Goal: Browse casually

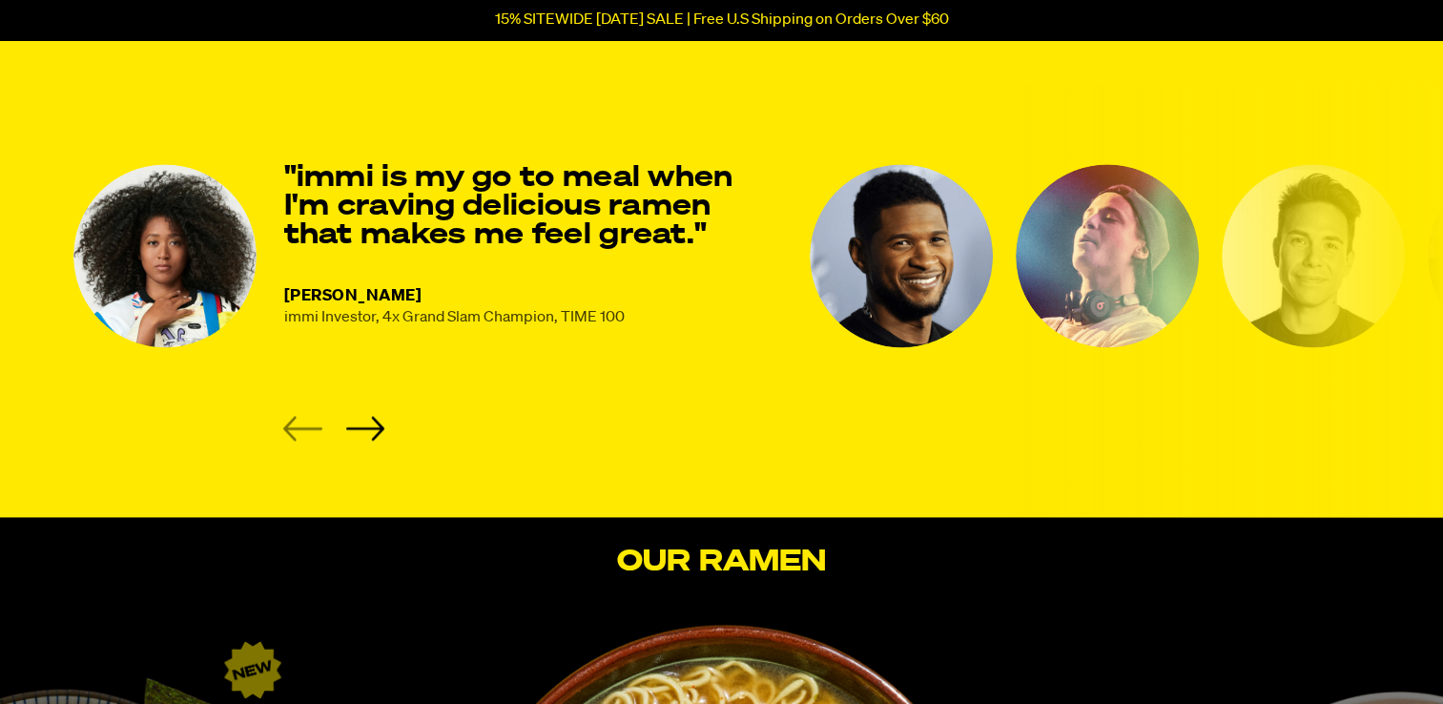
scroll to position [2560, 0]
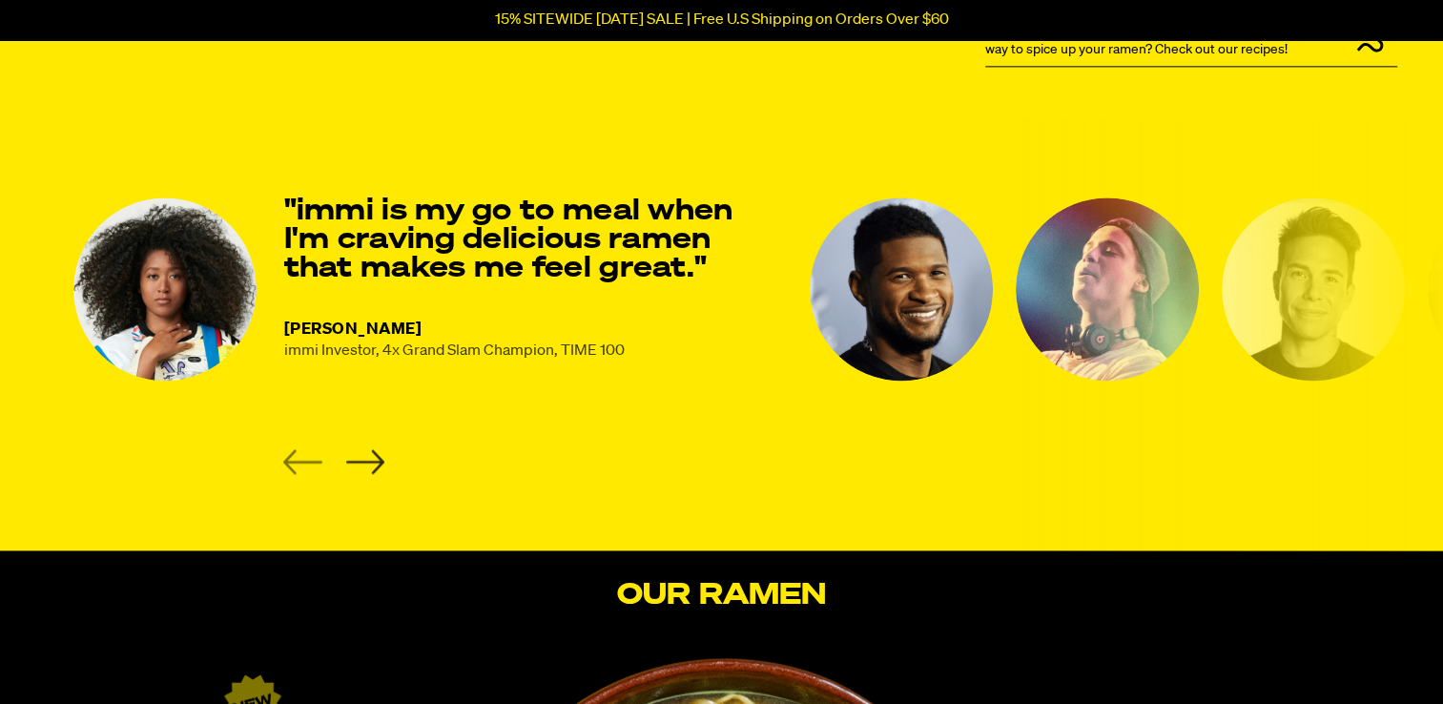
click at [370, 460] on icon "Next slide" at bounding box center [364, 461] width 39 height 25
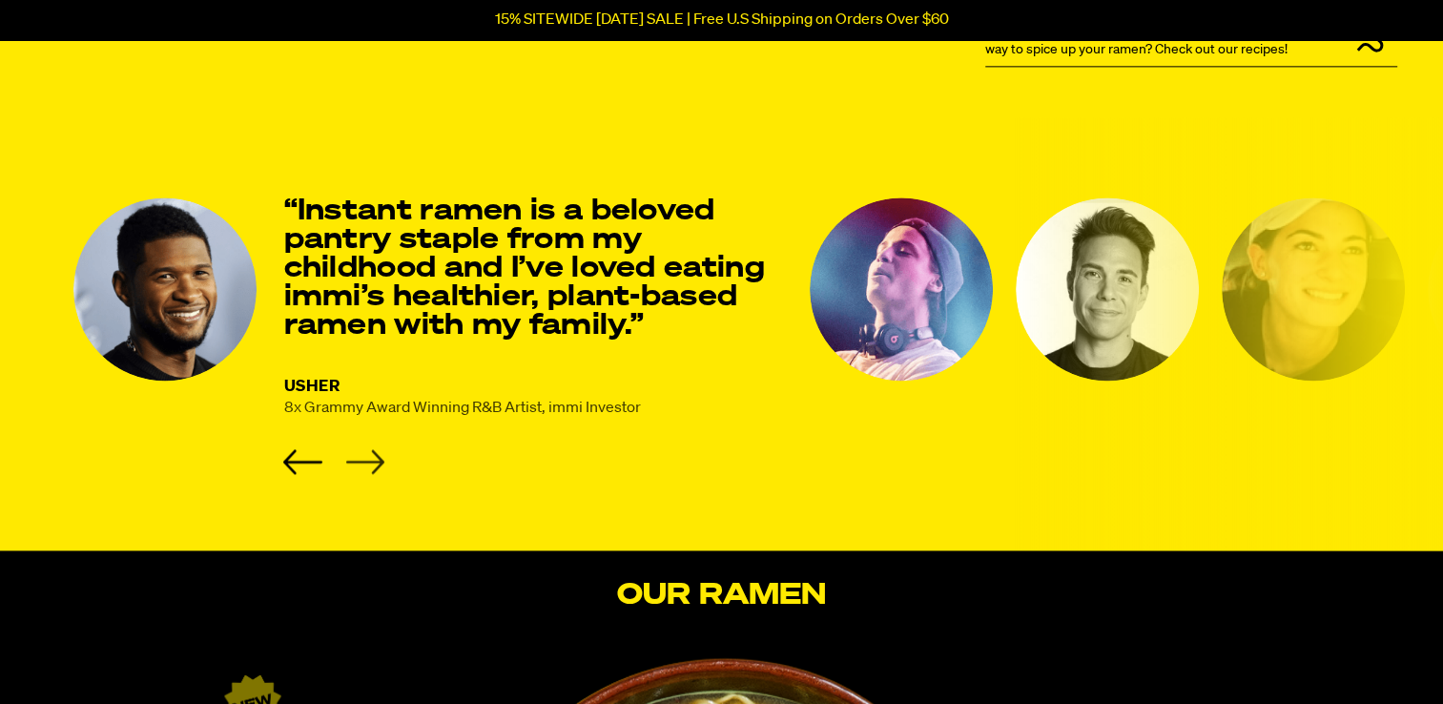
click at [370, 460] on icon "Next slide" at bounding box center [364, 461] width 39 height 25
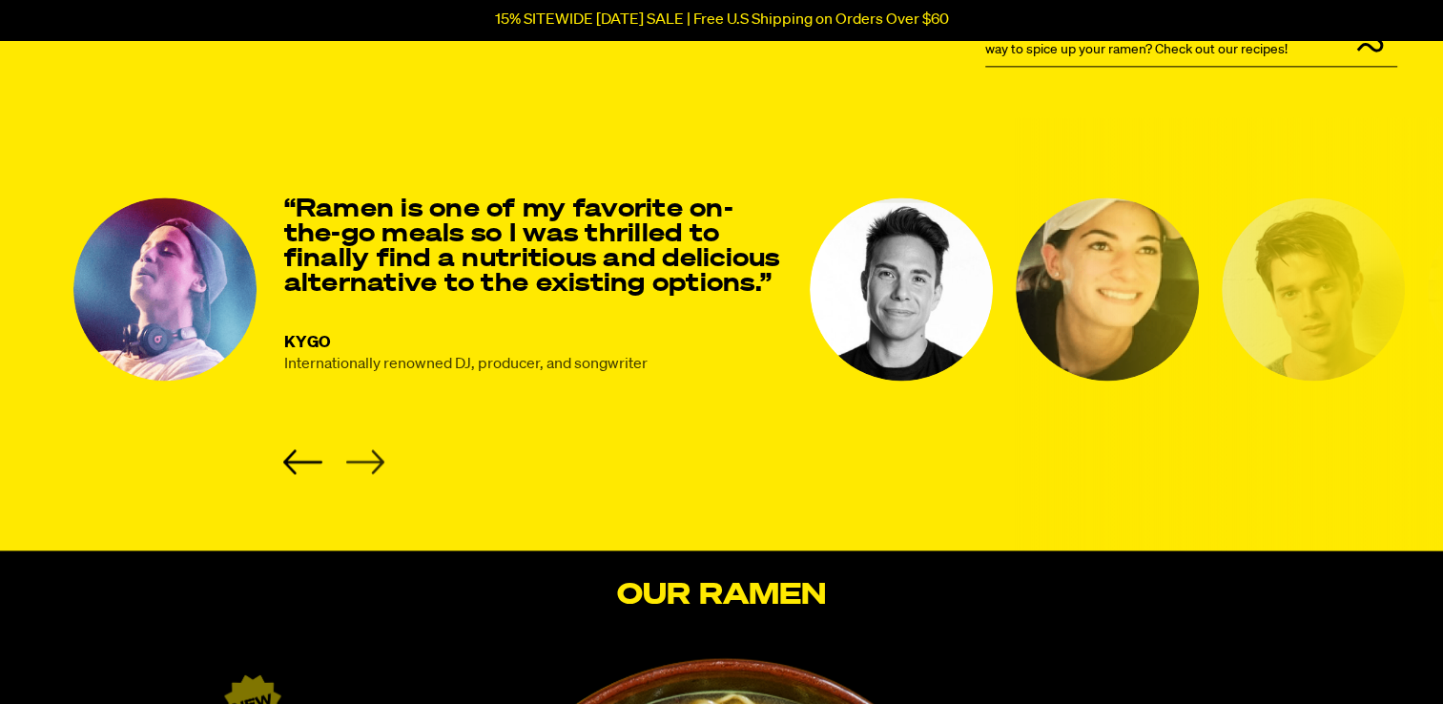
click at [370, 460] on icon "Next slide" at bounding box center [364, 461] width 39 height 25
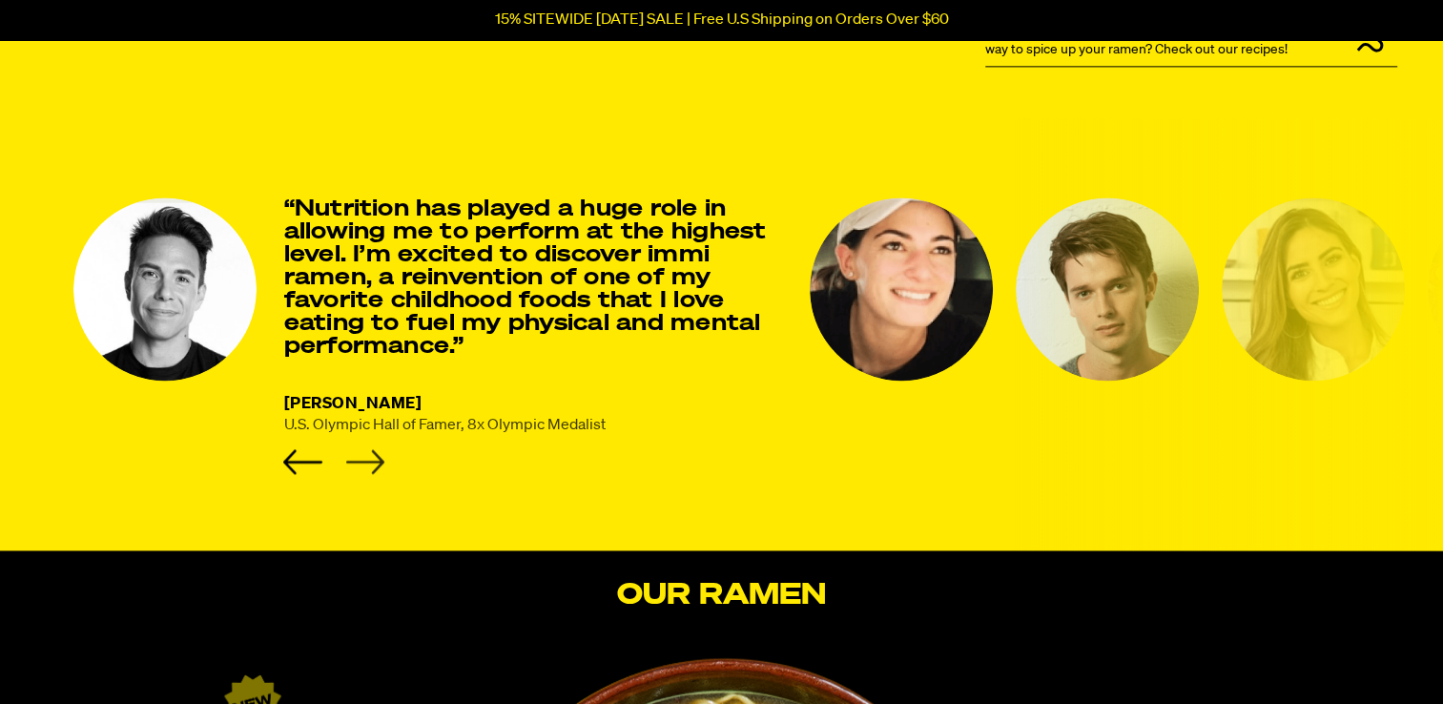
click at [370, 460] on icon "Next slide" at bounding box center [364, 461] width 39 height 25
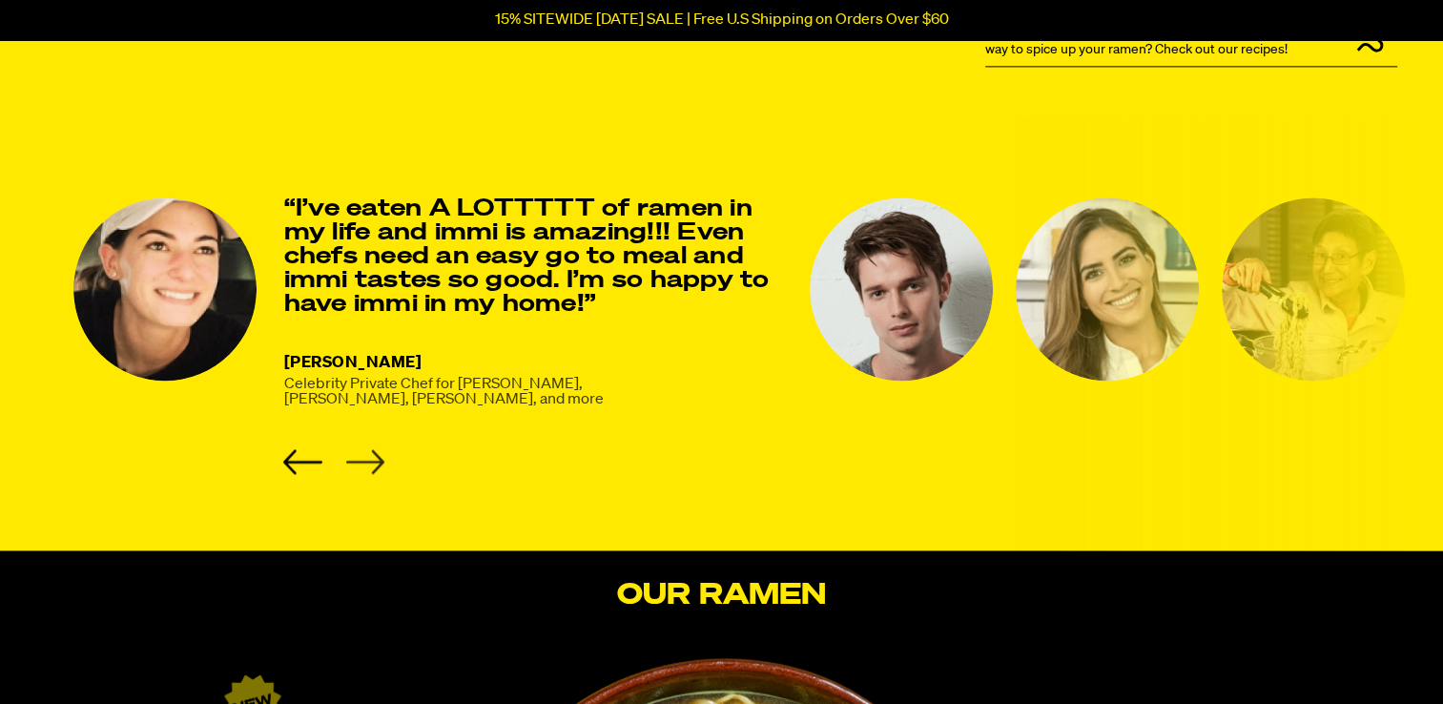
click at [370, 460] on icon "Next slide" at bounding box center [364, 461] width 39 height 25
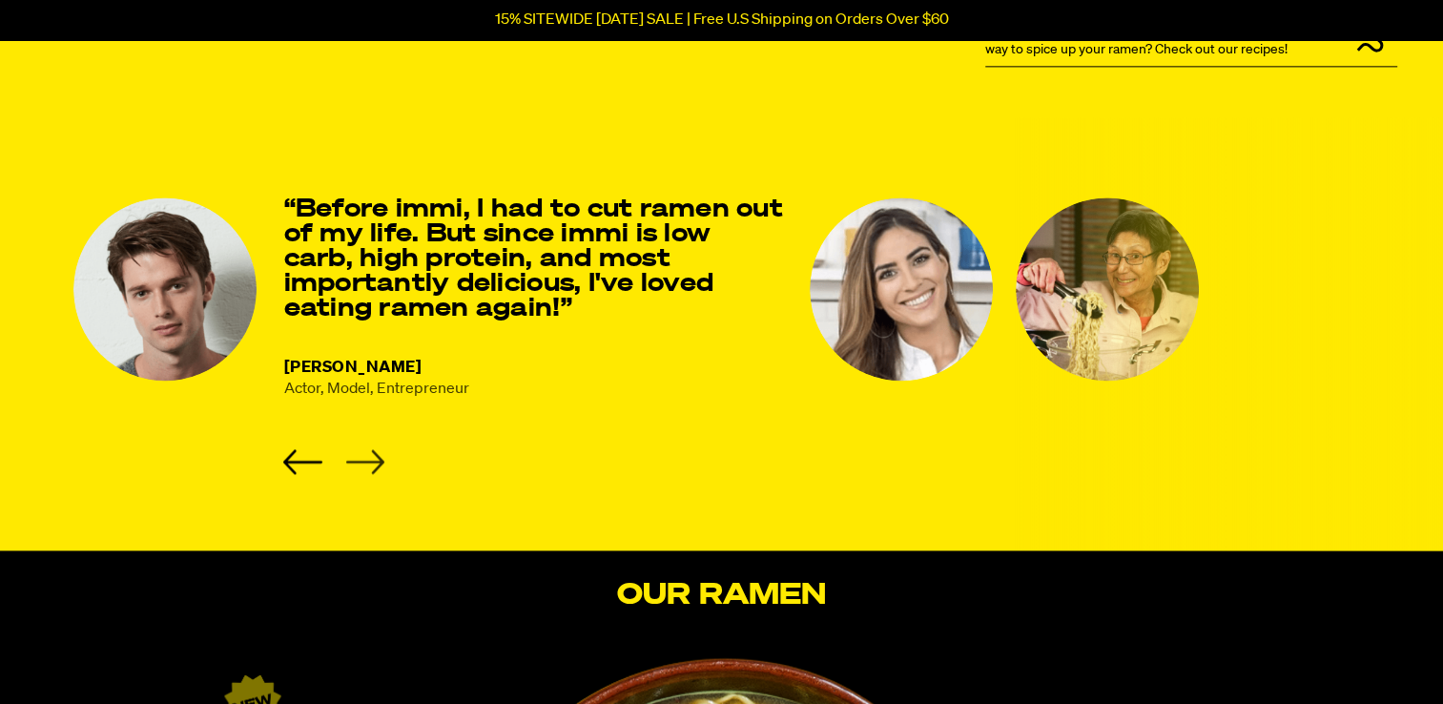
click at [370, 460] on icon "Next slide" at bounding box center [364, 461] width 39 height 25
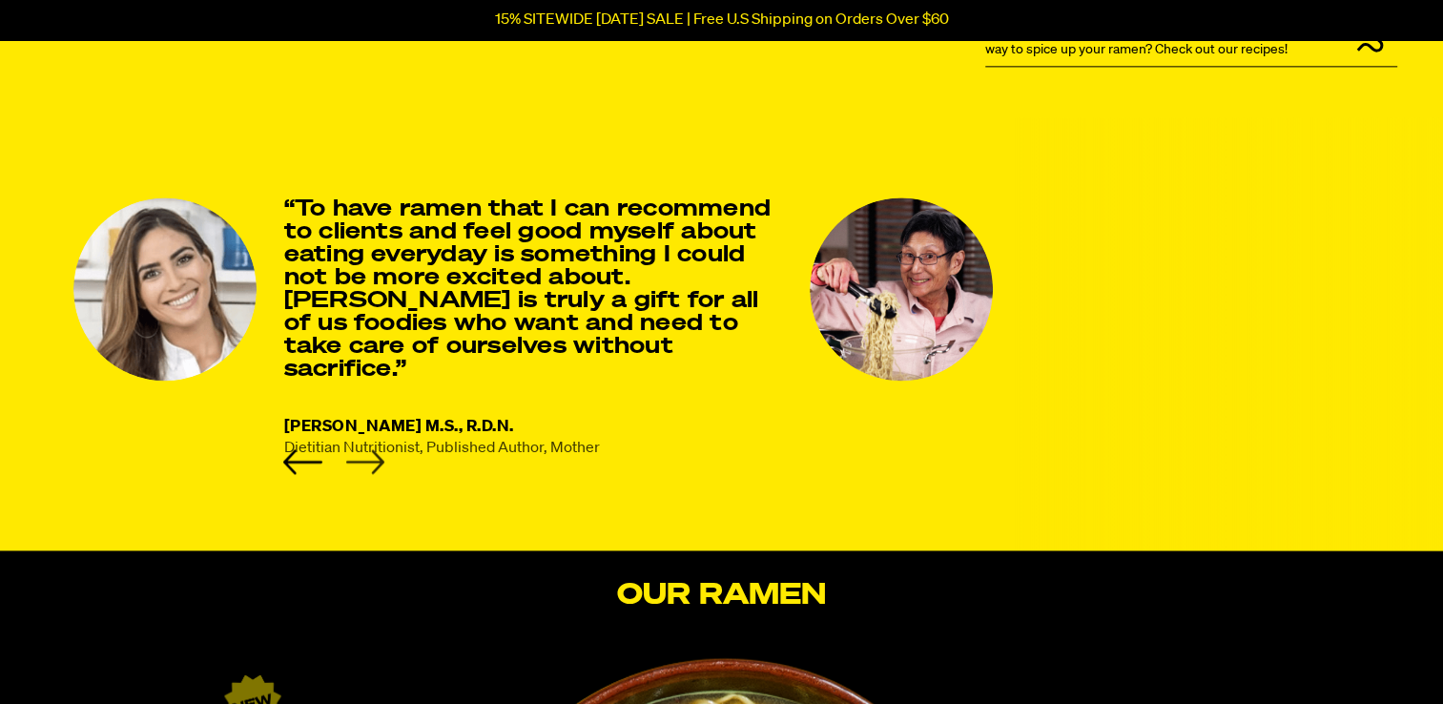
click at [370, 460] on icon "Next slide" at bounding box center [364, 461] width 39 height 25
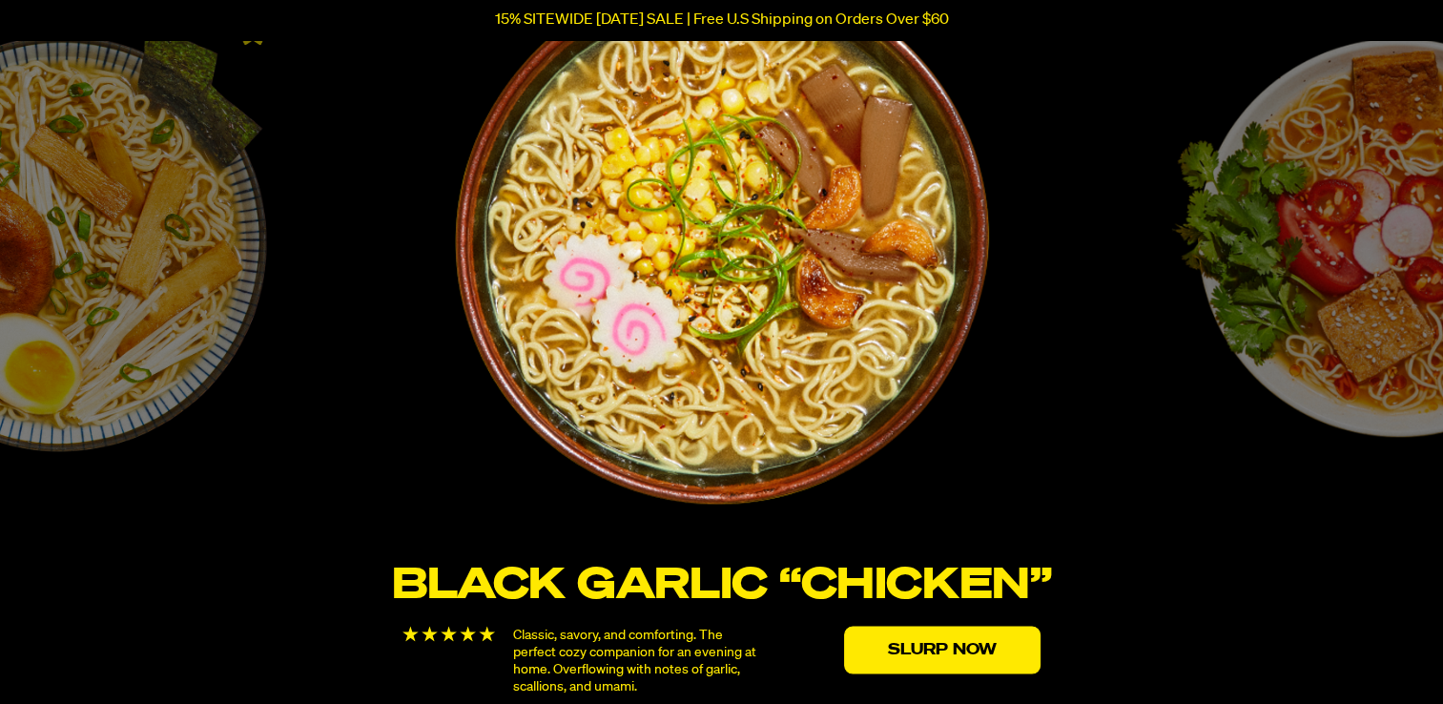
scroll to position [3425, 0]
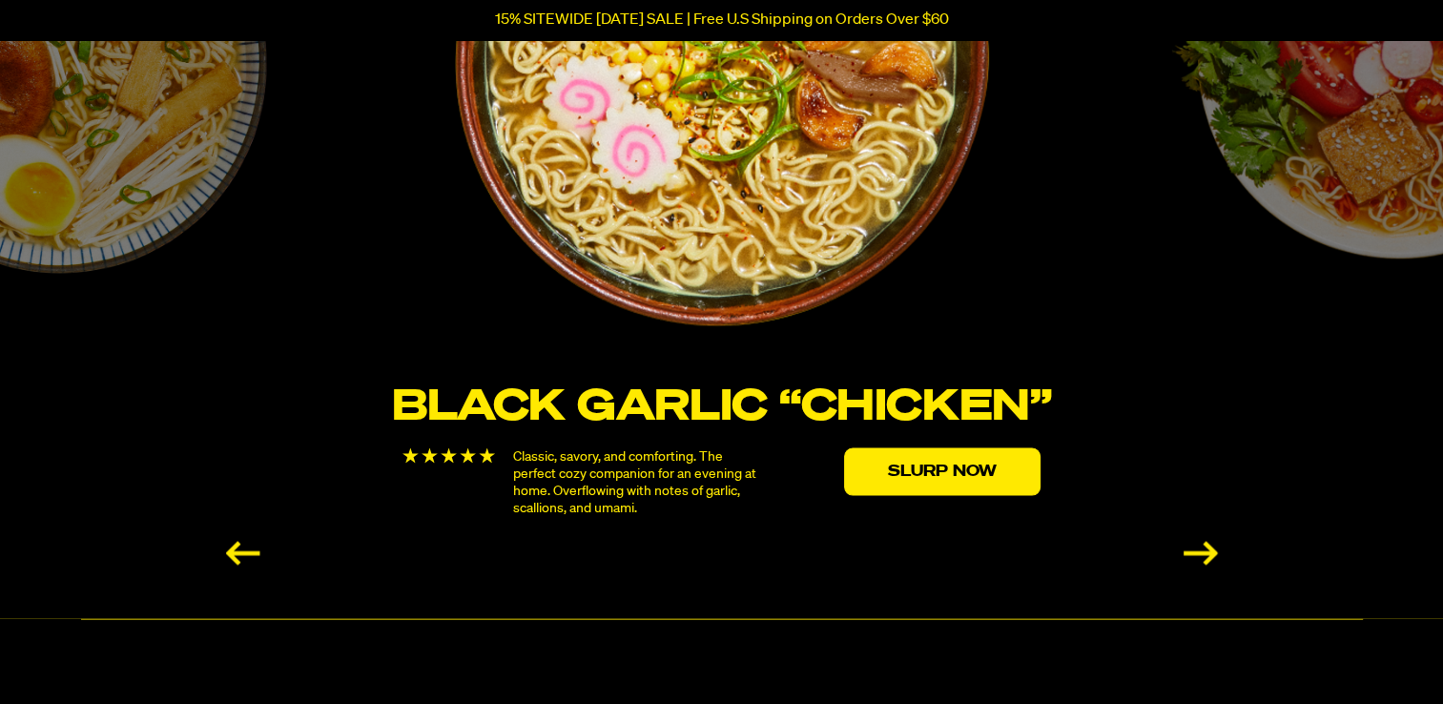
click at [1186, 541] on div "Next slide" at bounding box center [1201, 553] width 34 height 24
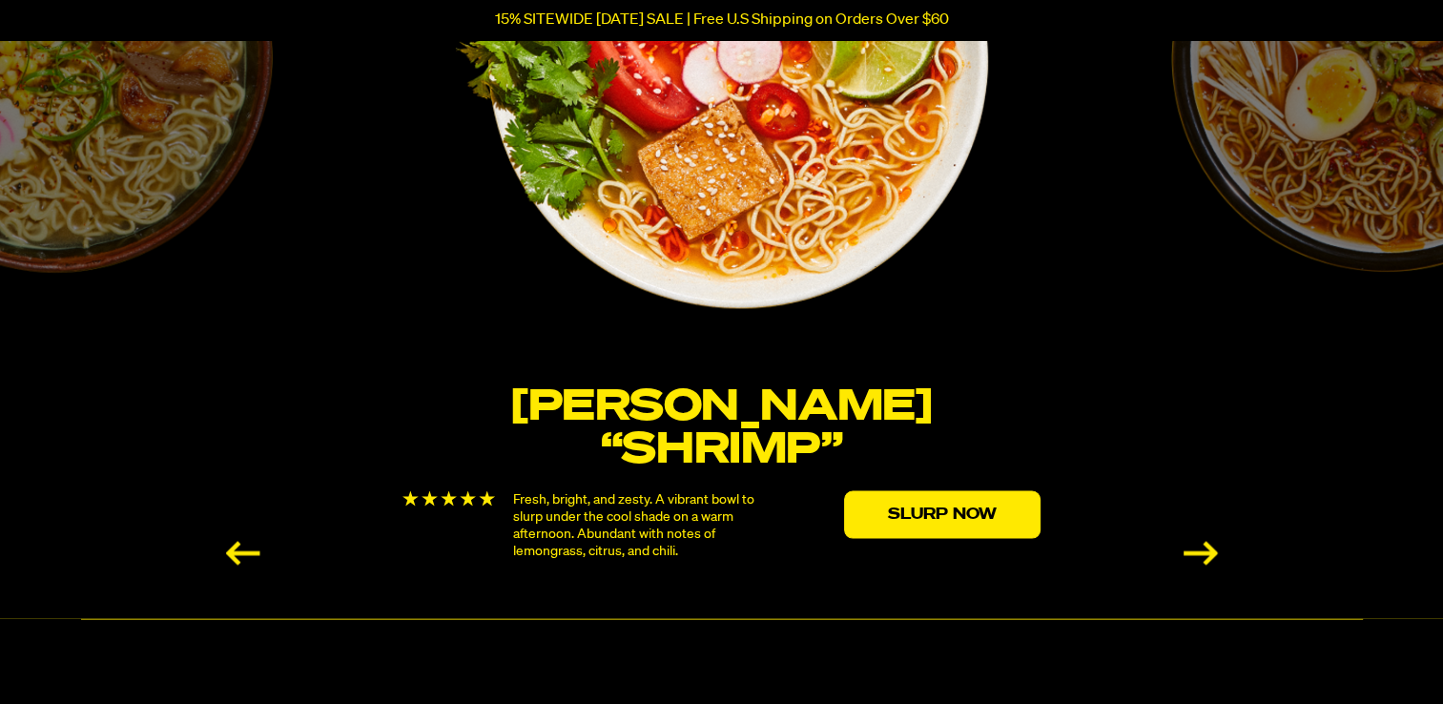
click at [1190, 543] on div "Next slide" at bounding box center [1201, 553] width 34 height 24
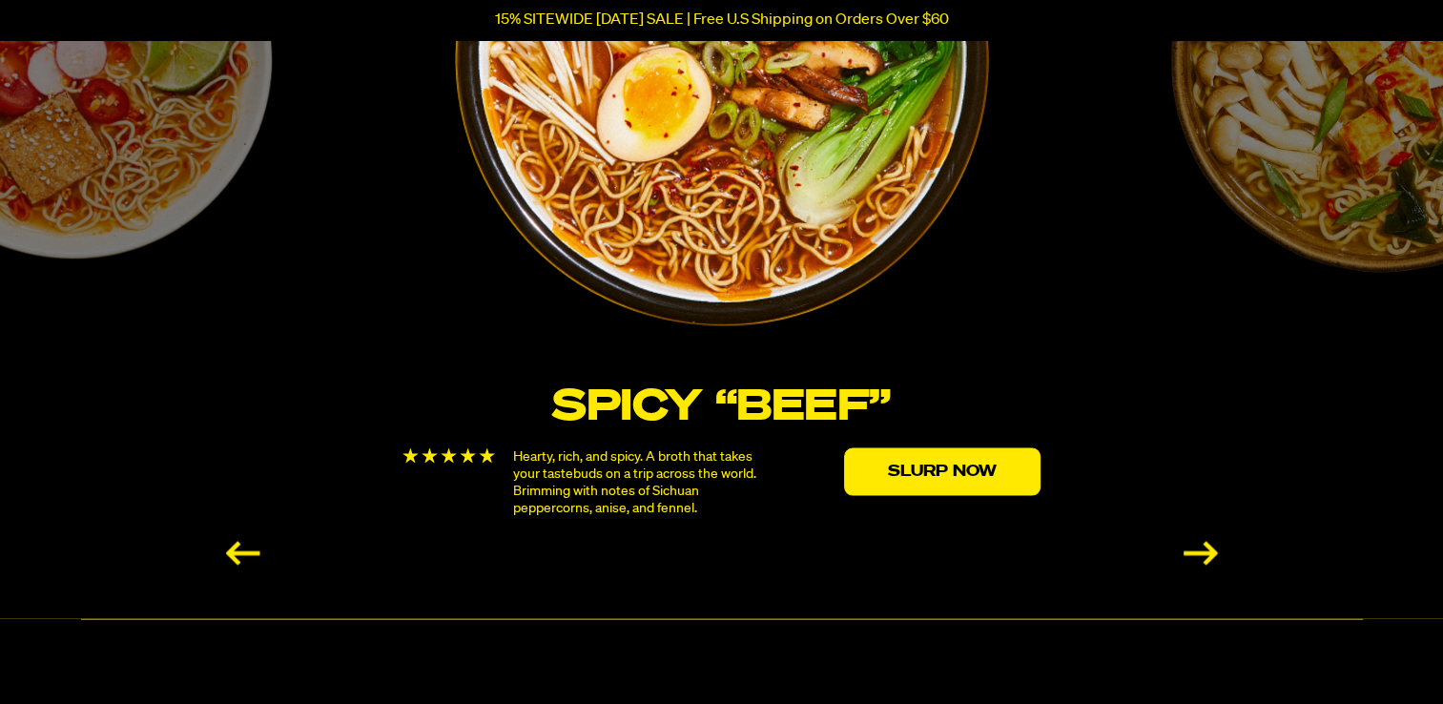
click at [1190, 543] on div "Next slide" at bounding box center [1201, 553] width 34 height 24
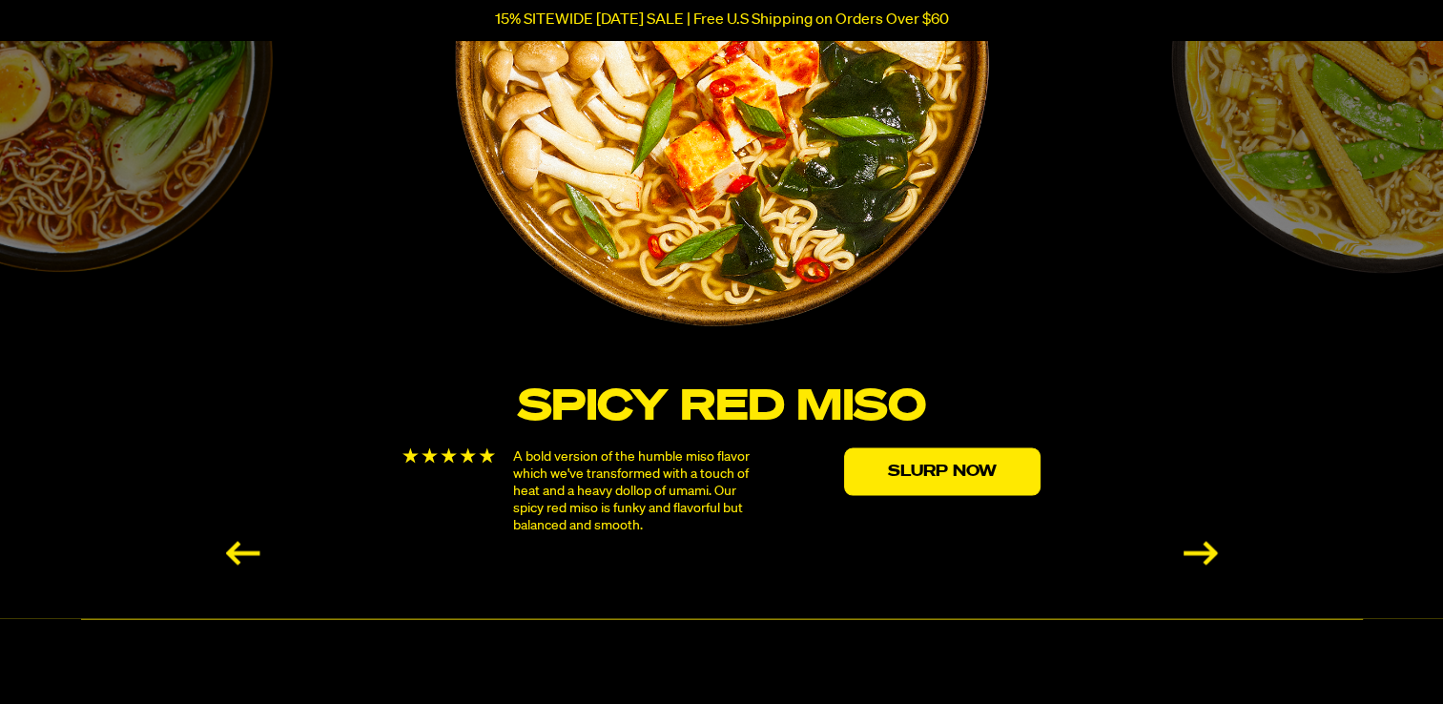
click at [1190, 543] on div "Next slide" at bounding box center [1201, 553] width 34 height 24
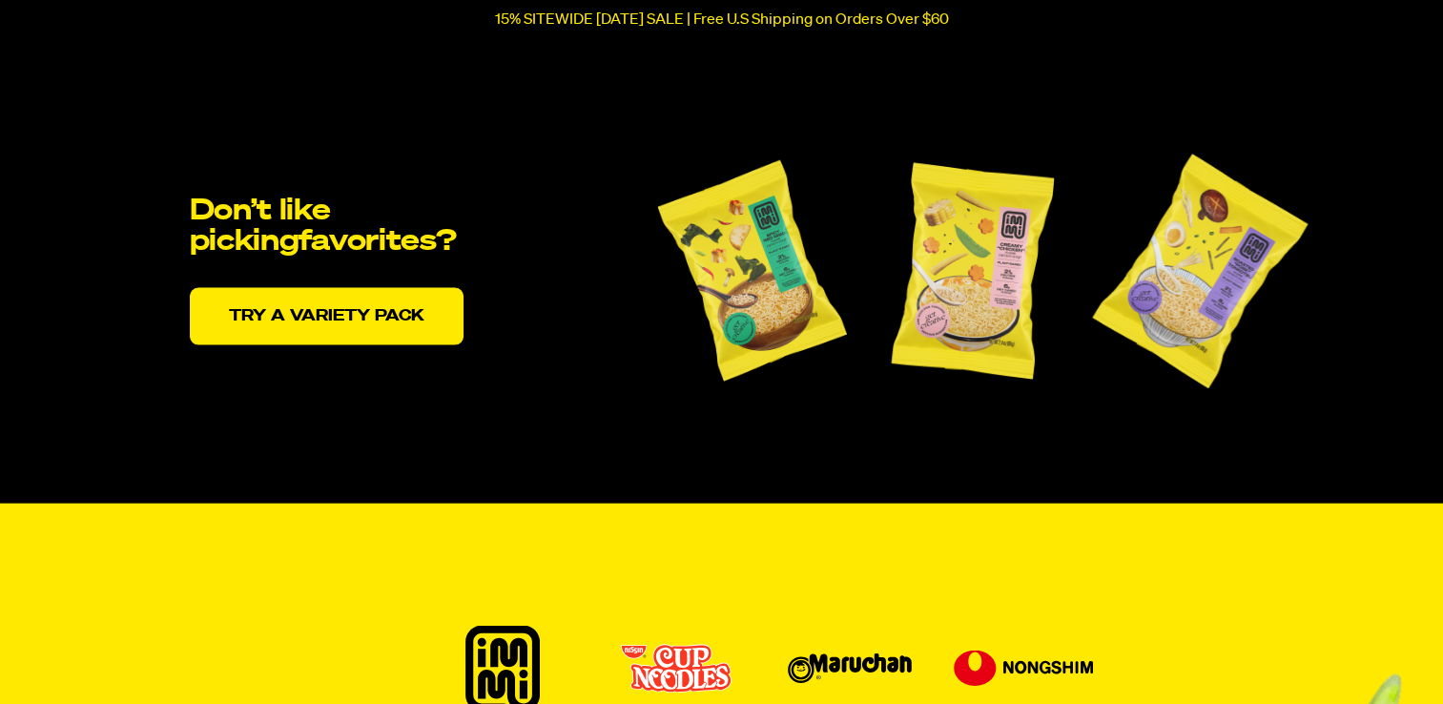
scroll to position [4018, 0]
